Goal: Find specific page/section: Find specific page/section

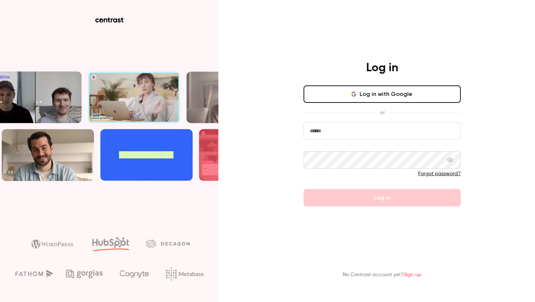
click at [381, 96] on button "Log in with Google" at bounding box center [381, 94] width 157 height 17
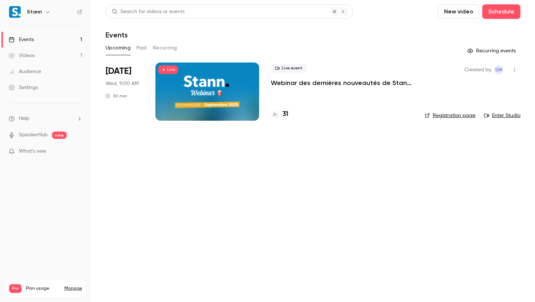
click at [516, 70] on icon "button" at bounding box center [515, 69] width 6 height 5
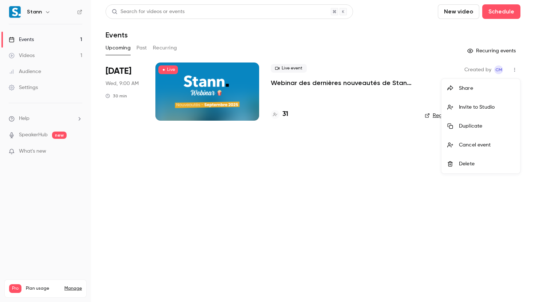
click at [282, 81] on div at bounding box center [267, 151] width 535 height 302
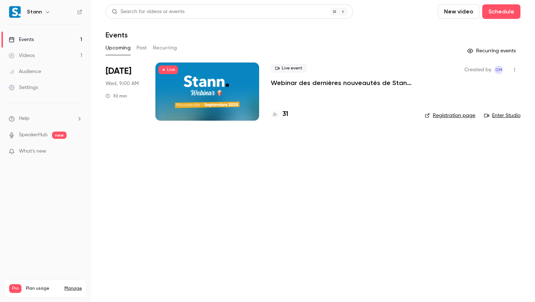
click at [291, 83] on p "Webinar des dernières nouveautés de Stann - Septembre 2025 🎉" at bounding box center [342, 83] width 142 height 9
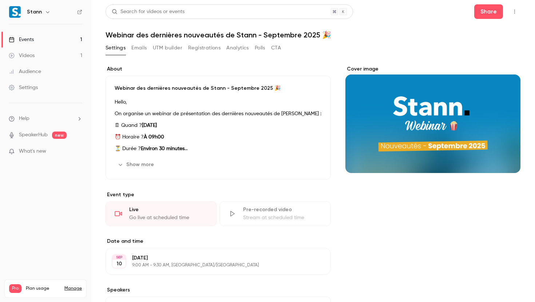
click at [166, 51] on button "UTM builder" at bounding box center [167, 48] width 29 height 12
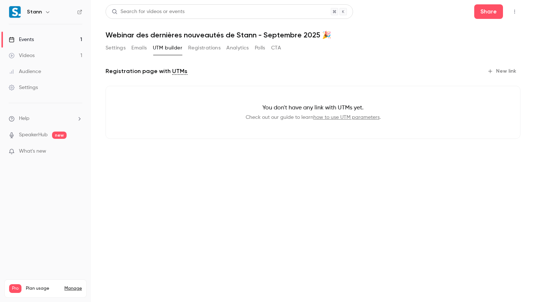
click at [192, 47] on button "Registrations" at bounding box center [204, 48] width 32 height 12
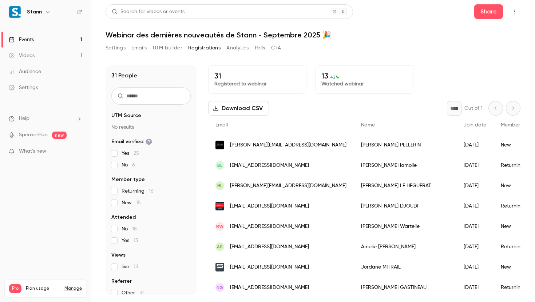
click at [256, 49] on button "Polls" at bounding box center [260, 48] width 11 height 12
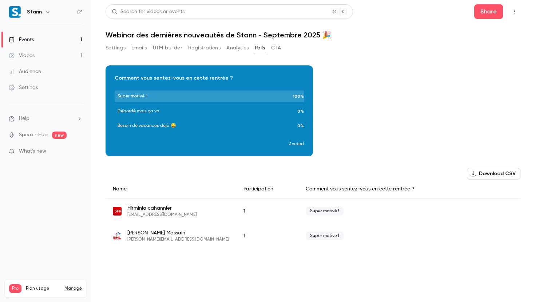
click at [240, 48] on button "Analytics" at bounding box center [237, 48] width 23 height 12
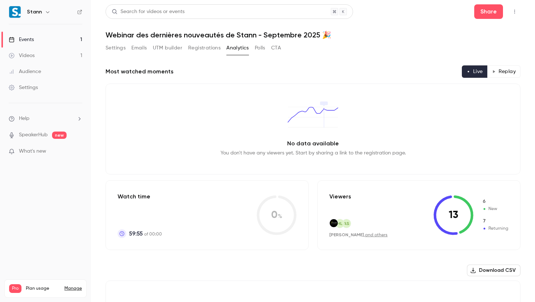
click at [257, 48] on button "Polls" at bounding box center [260, 48] width 11 height 12
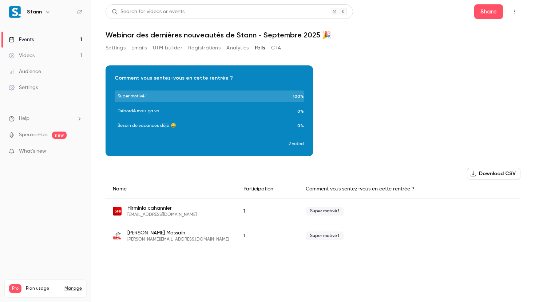
click at [271, 51] on div "Settings Emails UTM builder Registrations Analytics Polls CTA" at bounding box center [193, 48] width 175 height 12
click at [279, 49] on button "CTA" at bounding box center [276, 48] width 10 height 12
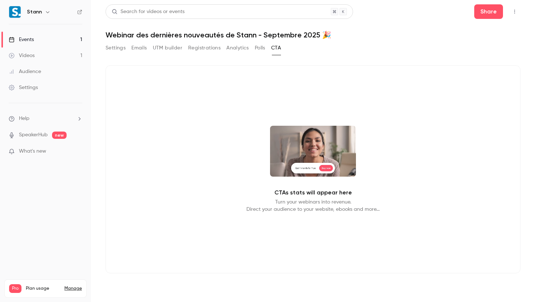
click at [116, 49] on button "Settings" at bounding box center [116, 48] width 20 height 12
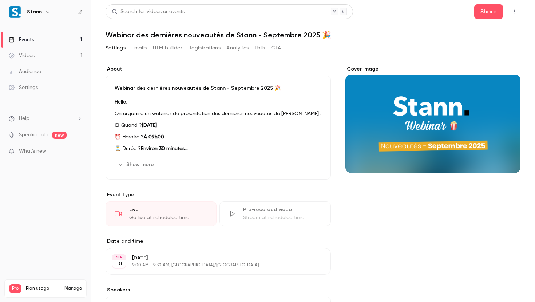
click at [63, 36] on link "Events 1" at bounding box center [45, 40] width 91 height 16
